Goal: Information Seeking & Learning: Understand process/instructions

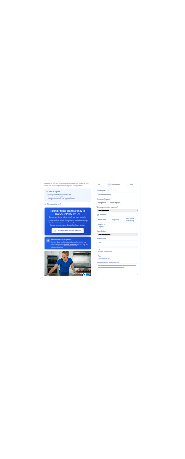
scroll to position [96, 0]
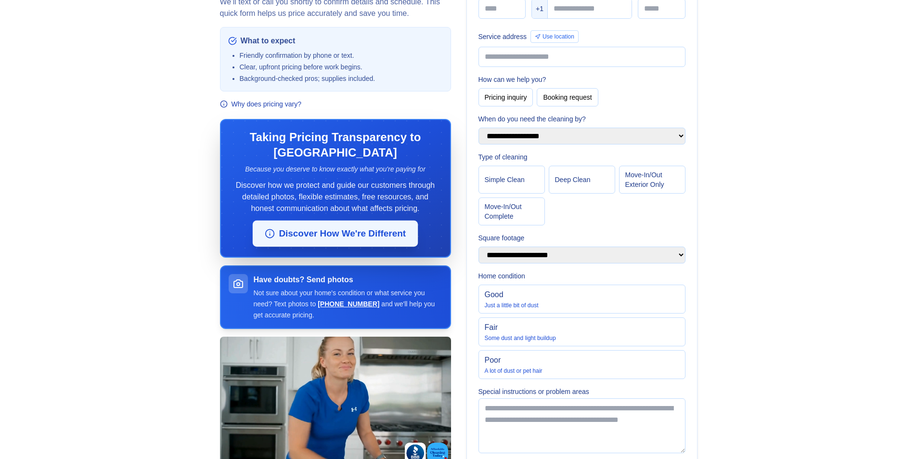
click at [336, 234] on button "Discover How We're Different" at bounding box center [335, 233] width 165 height 26
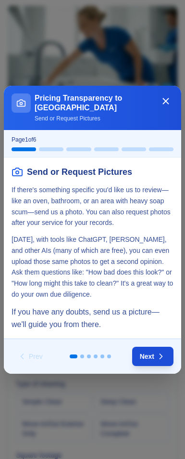
click at [151, 351] on span at bounding box center [153, 355] width 42 height 19
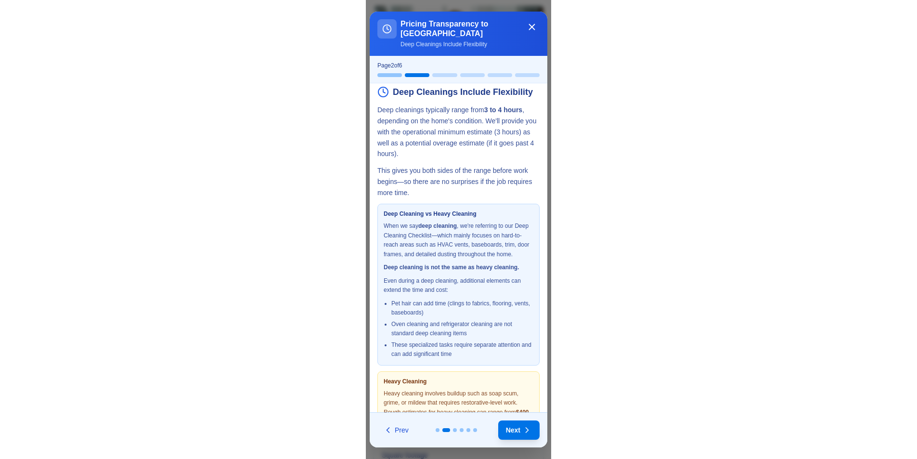
scroll to position [0, 0]
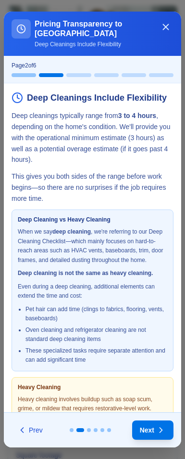
click at [167, 25] on icon "Close" at bounding box center [166, 26] width 5 height 5
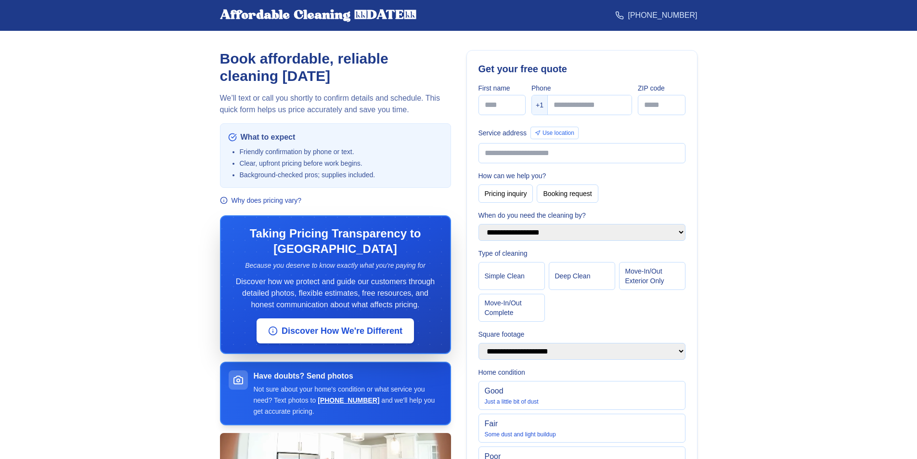
click at [144, 224] on main "Book affordable, reliable cleaning Licensed, bonded, accredited, and background…" at bounding box center [458, 378] width 917 height 694
click at [274, 205] on section "Book affordable, reliable cleaning [DATE] We’ll text or call you shortly to con…" at bounding box center [335, 345] width 231 height 591
click at [275, 205] on section "Book affordable, reliable cleaning [DATE] We’ll text or call you shortly to con…" at bounding box center [335, 345] width 231 height 591
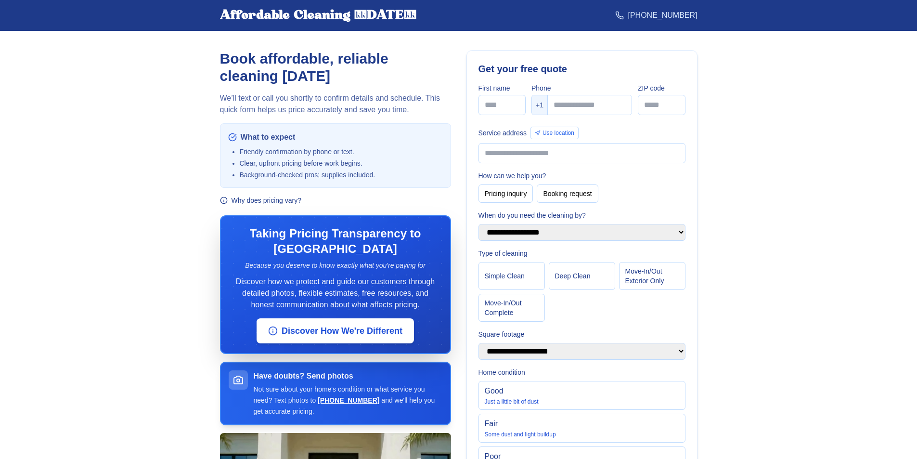
click at [279, 199] on button "Why does pricing vary?" at bounding box center [261, 200] width 82 height 10
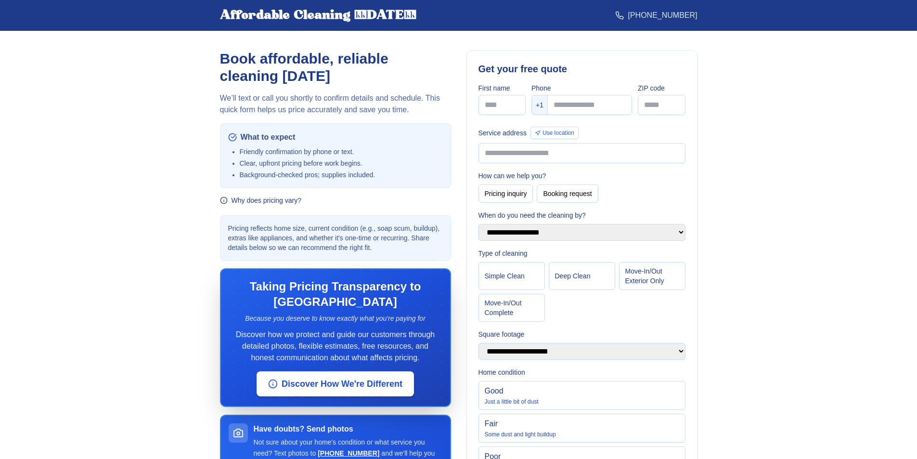
click at [279, 199] on button "Why does pricing vary?" at bounding box center [261, 200] width 82 height 10
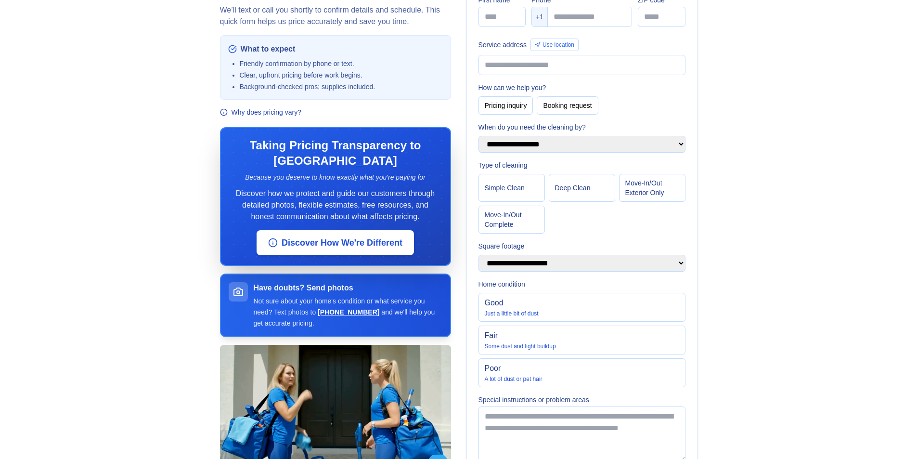
scroll to position [96, 0]
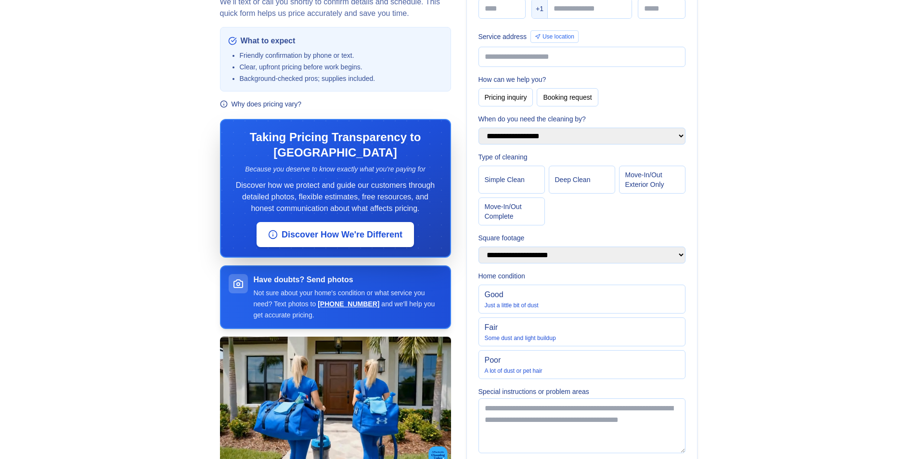
click at [265, 106] on button "Why does pricing vary?" at bounding box center [261, 104] width 82 height 10
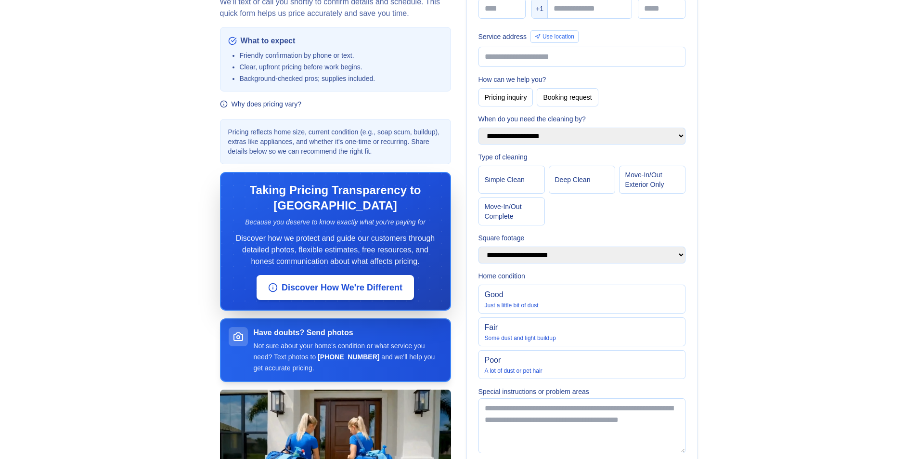
click at [265, 106] on button "Why does pricing vary?" at bounding box center [261, 104] width 82 height 10
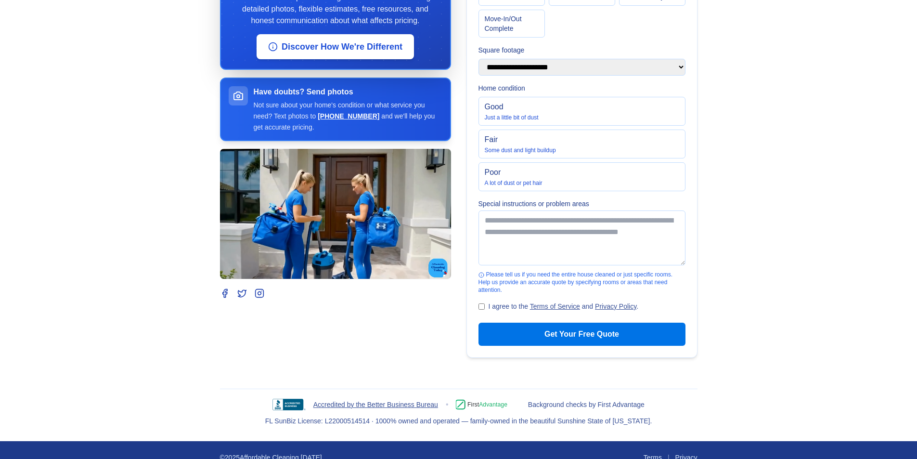
scroll to position [289, 0]
